Goal: Information Seeking & Learning: Learn about a topic

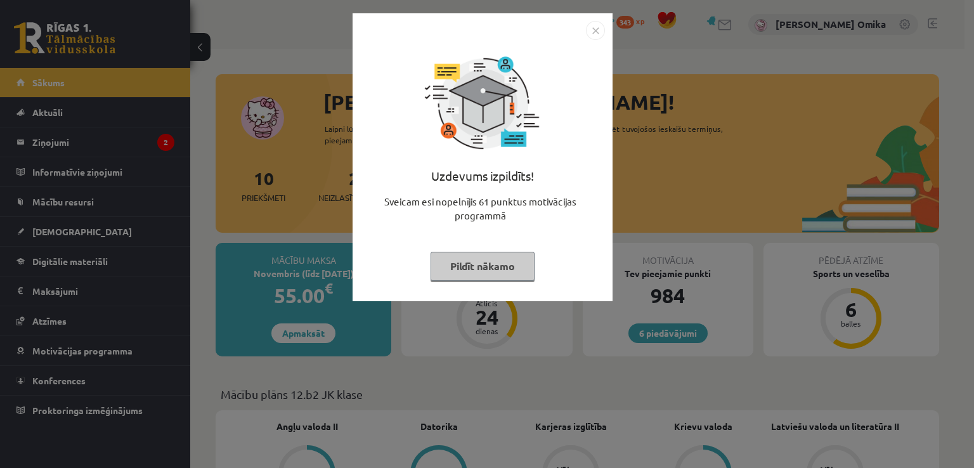
click at [498, 268] on button "Pildīt nākamo" at bounding box center [482, 266] width 104 height 29
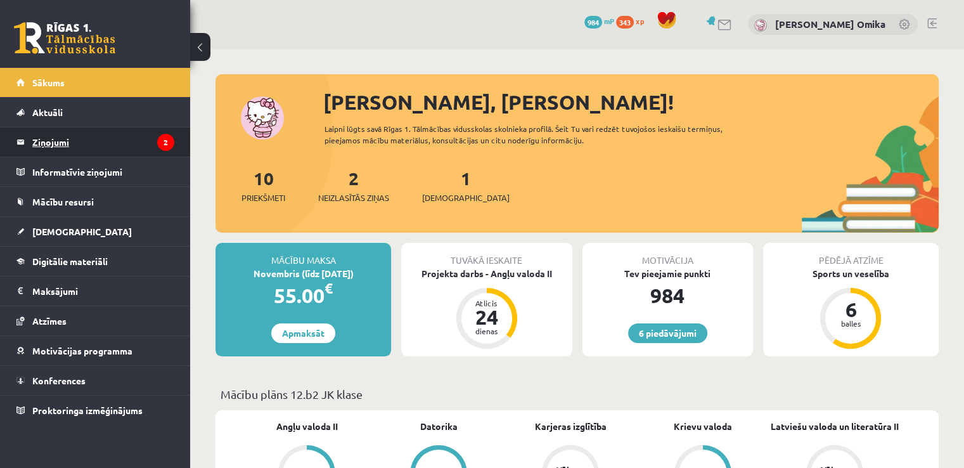
click at [113, 145] on legend "Ziņojumi 2" at bounding box center [103, 141] width 142 height 29
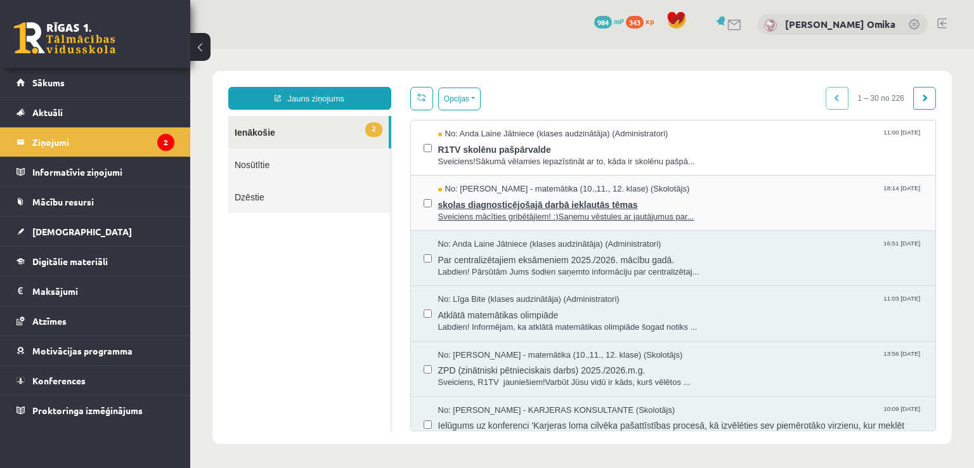
click at [631, 183] on span "No: [PERSON_NAME] - matemātika (10.,11., 12. klase) (Skolotājs)" at bounding box center [564, 189] width 252 height 12
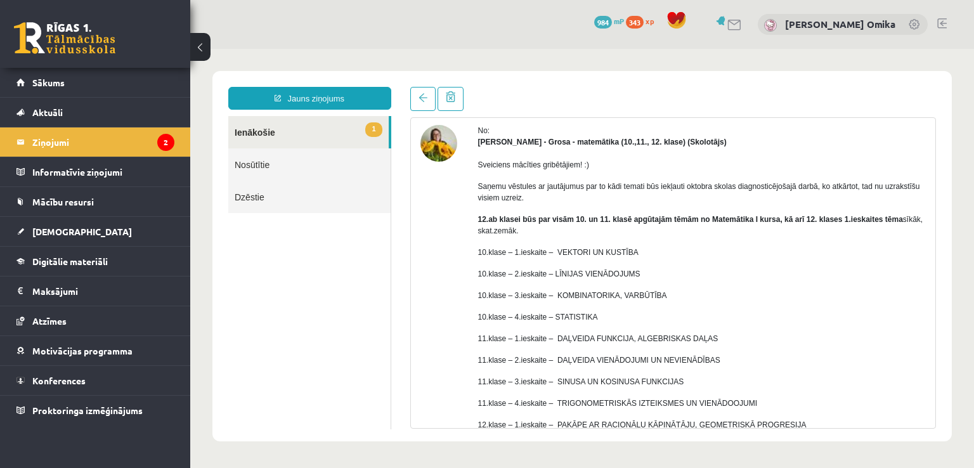
scroll to position [127, 0]
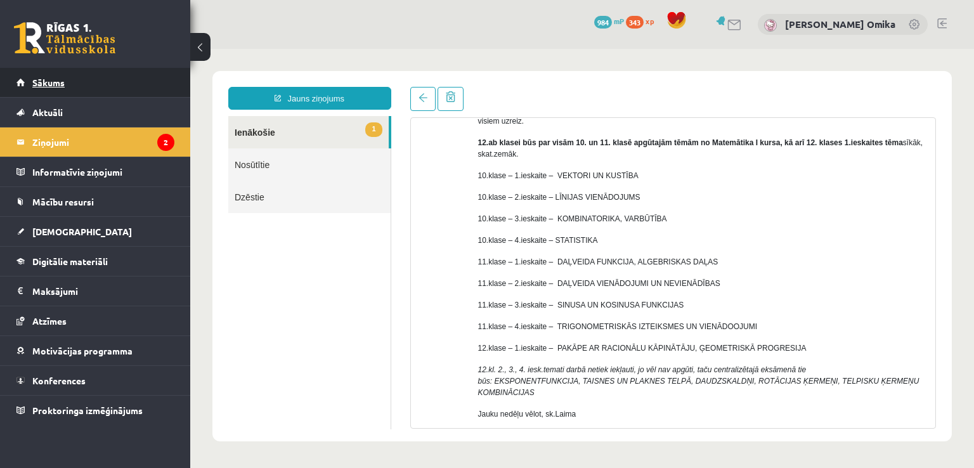
click at [101, 82] on link "Sākums" at bounding box center [95, 82] width 158 height 29
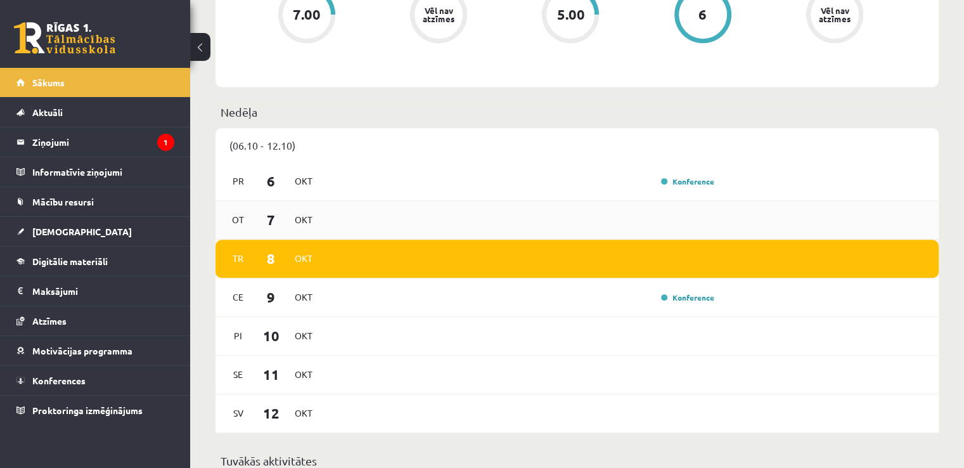
scroll to position [570, 0]
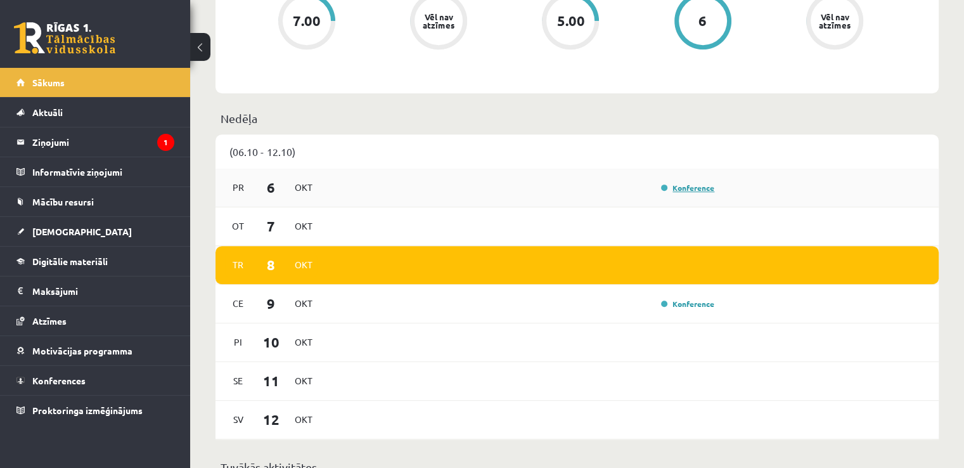
click at [702, 186] on link "Konference" at bounding box center [687, 188] width 53 height 10
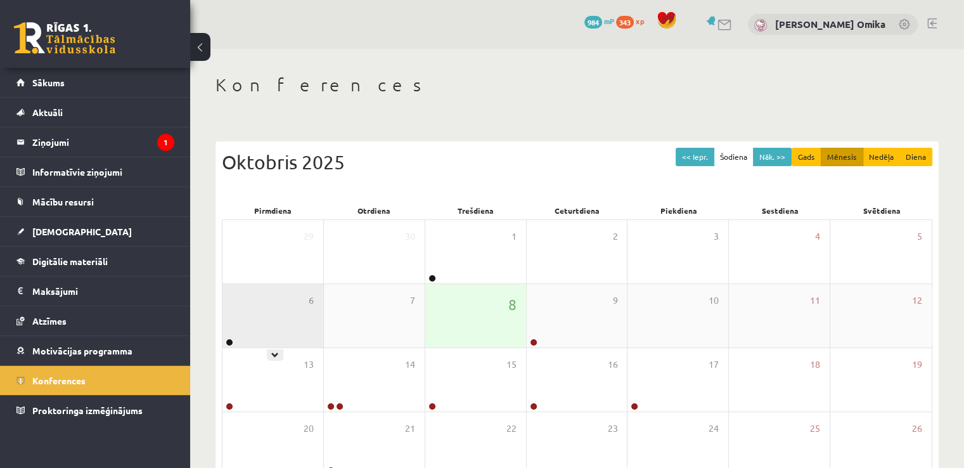
click at [273, 307] on div "6" at bounding box center [272, 315] width 101 height 63
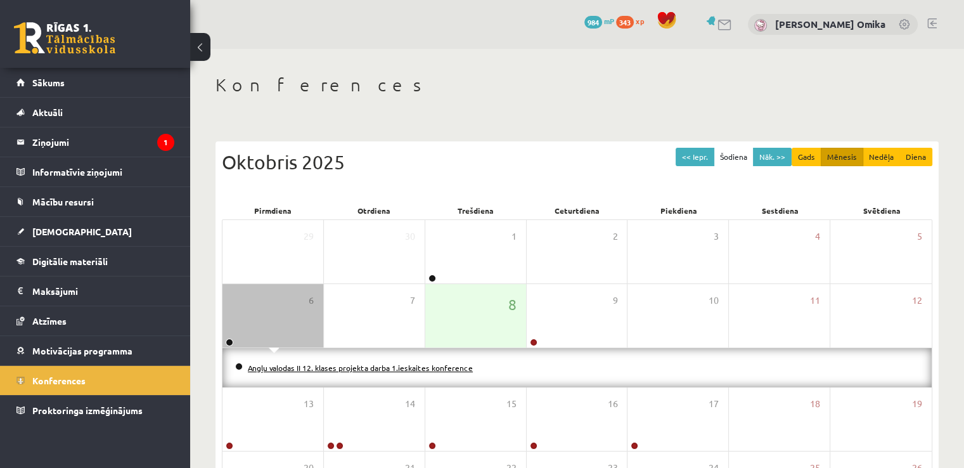
click at [292, 366] on link "Angļu valodas II 12. klases projekta darba 1.ieskaites konference" at bounding box center [360, 368] width 225 height 10
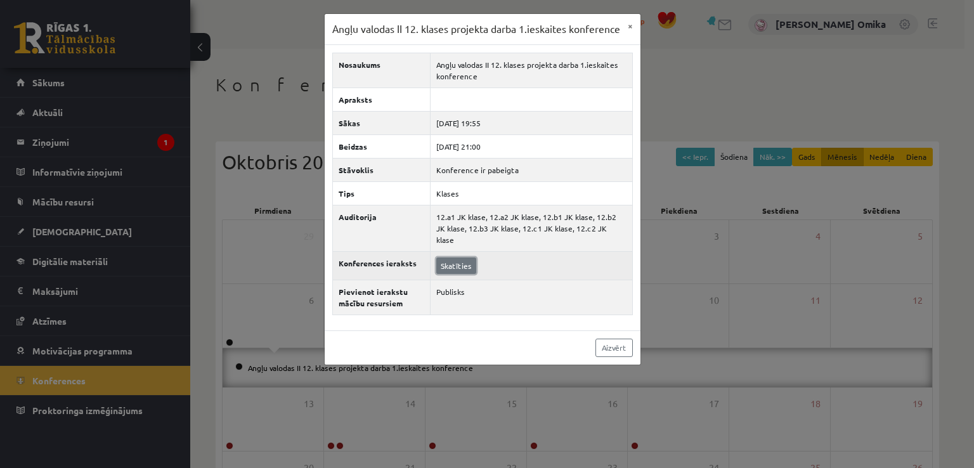
click at [468, 267] on link "Skatīties" at bounding box center [456, 265] width 40 height 16
